Goal: Subscribe to service/newsletter

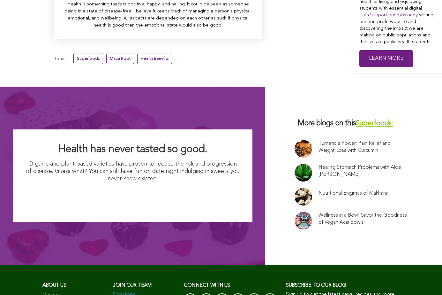
scroll to position [4286, 0]
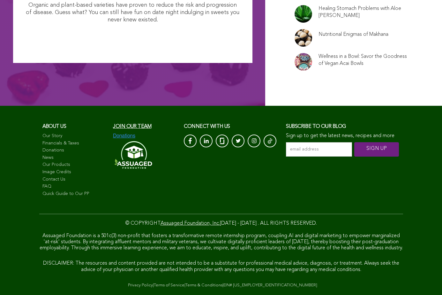
click at [286, 142] on input "email address *" at bounding box center [319, 149] width 66 height 14
click at [354, 142] on input "SIGN UP" at bounding box center [376, 149] width 45 height 14
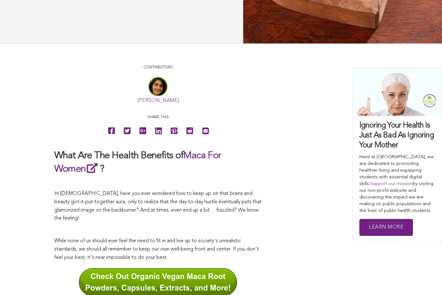
scroll to position [219, 0]
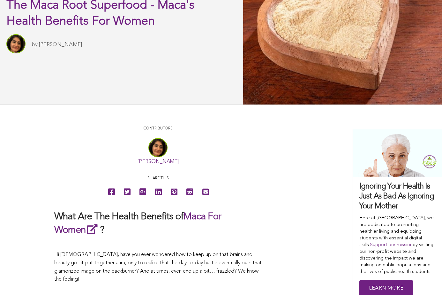
click at [56, 47] on link "Sitara Darvish" at bounding box center [60, 44] width 43 height 5
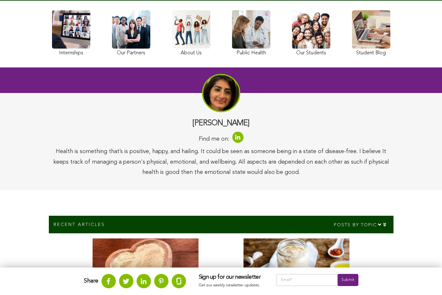
scroll to position [52, 0]
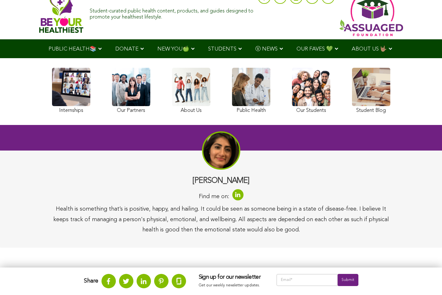
click at [172, 93] on link at bounding box center [191, 92] width 38 height 48
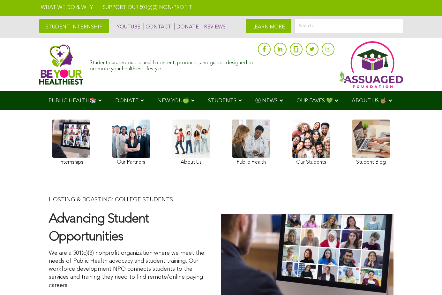
click at [141, 6] on link at bounding box center [221, 8] width 442 height 16
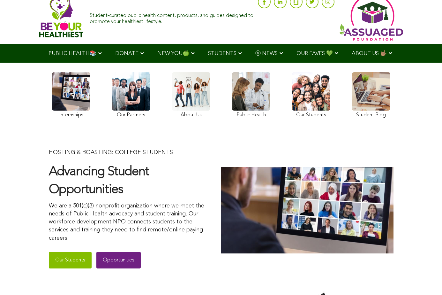
scroll to position [44, 0]
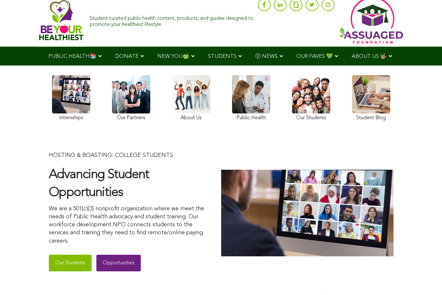
click at [172, 123] on link at bounding box center [191, 99] width 38 height 48
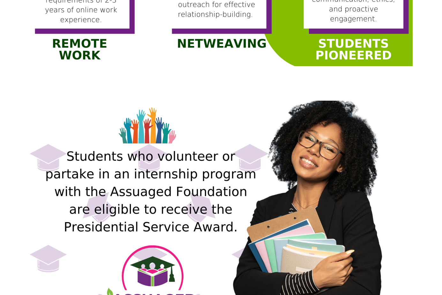
scroll to position [648, 0]
